Goal: Task Accomplishment & Management: Manage account settings

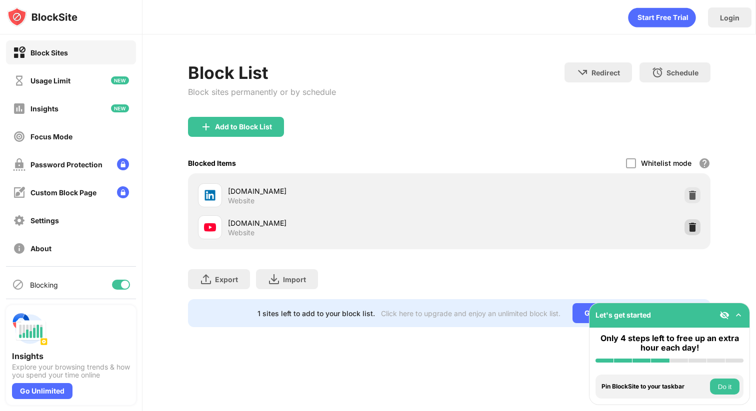
click at [691, 223] on img at bounding box center [692, 227] width 10 height 10
